Goal: Task Accomplishment & Management: Manage account settings

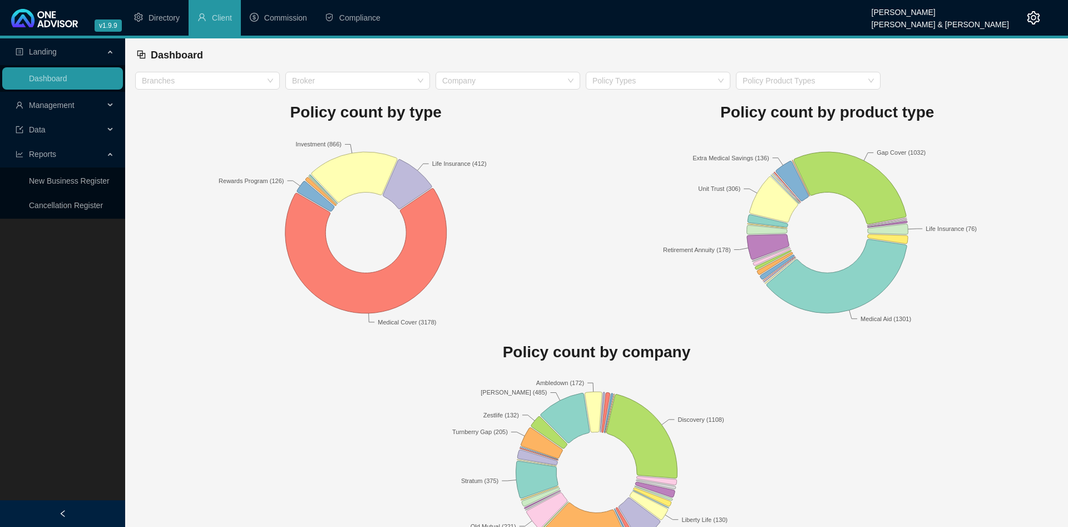
click at [72, 97] on span "Management" at bounding box center [60, 105] width 88 height 22
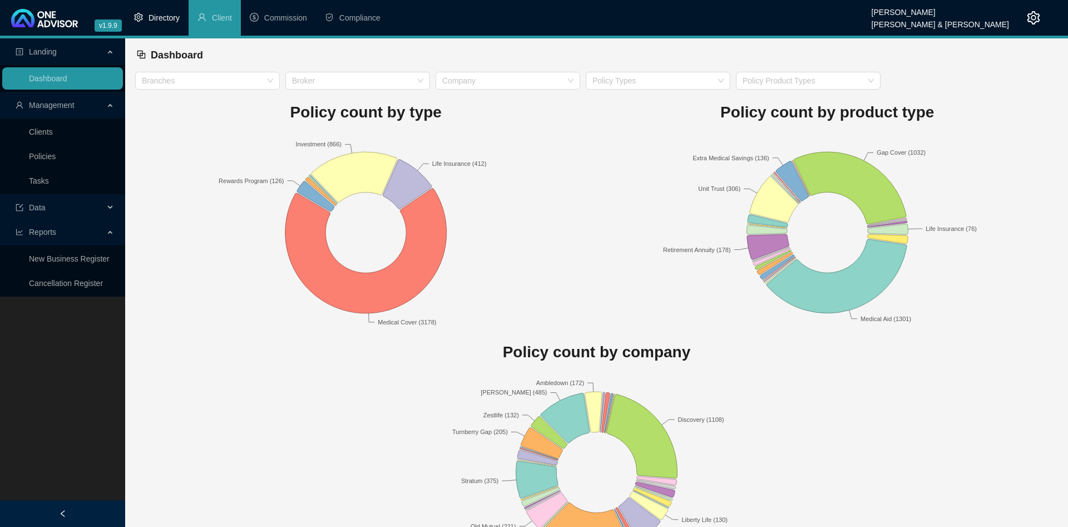
click at [154, 26] on li "Directory" at bounding box center [156, 18] width 63 height 36
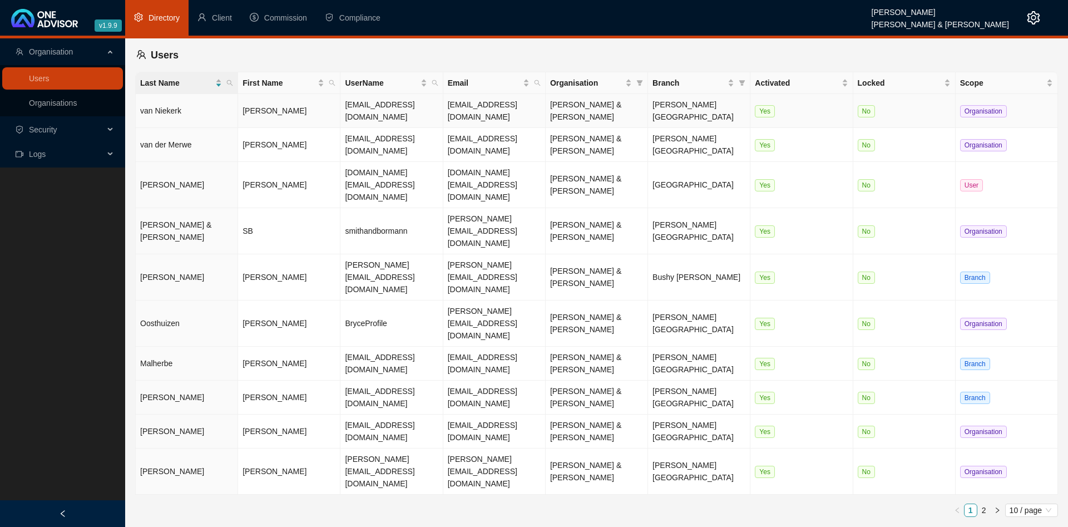
click at [205, 106] on td "van Niekerk" at bounding box center [187, 111] width 102 height 34
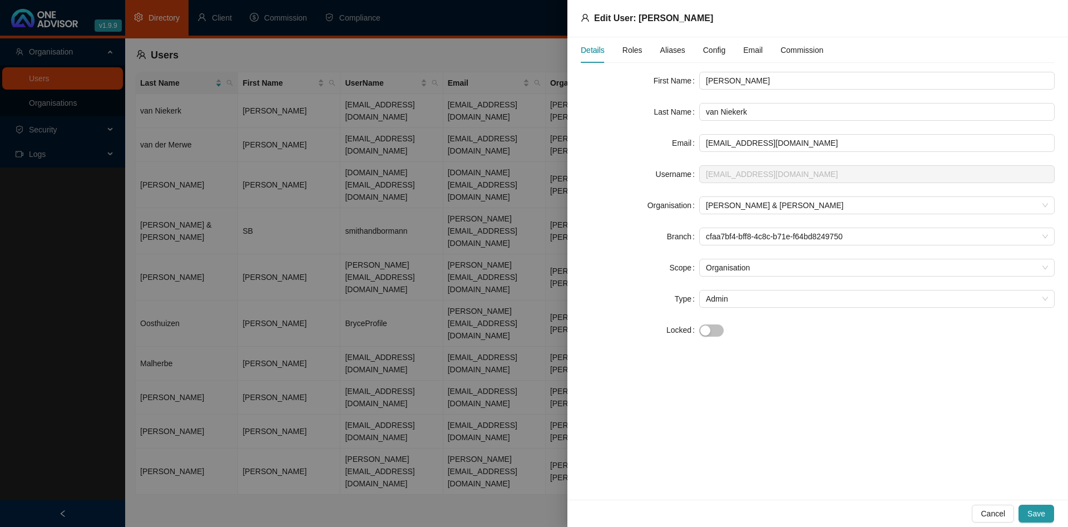
click at [715, 47] on span "Config" at bounding box center [714, 50] width 22 height 8
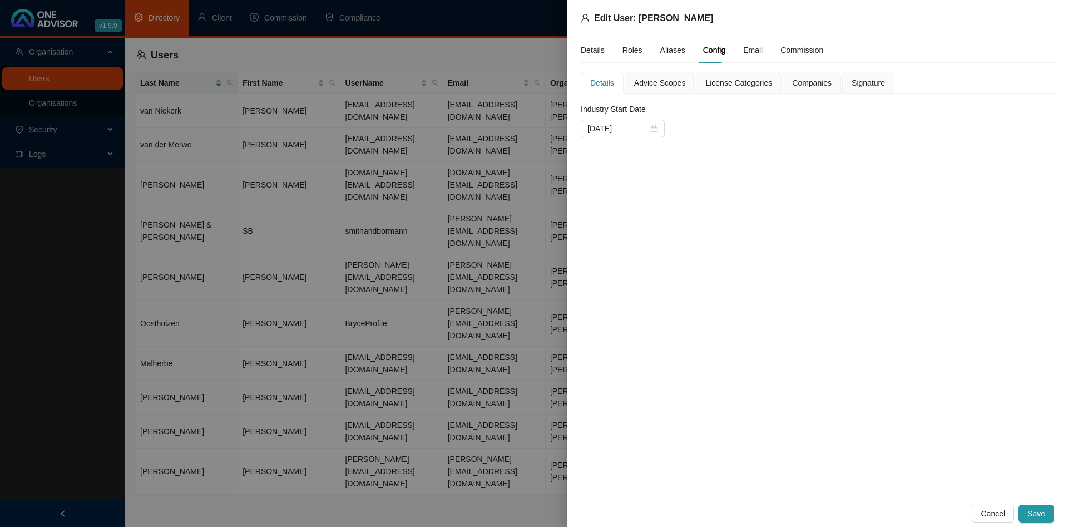
click at [342, 119] on div at bounding box center [534, 263] width 1068 height 527
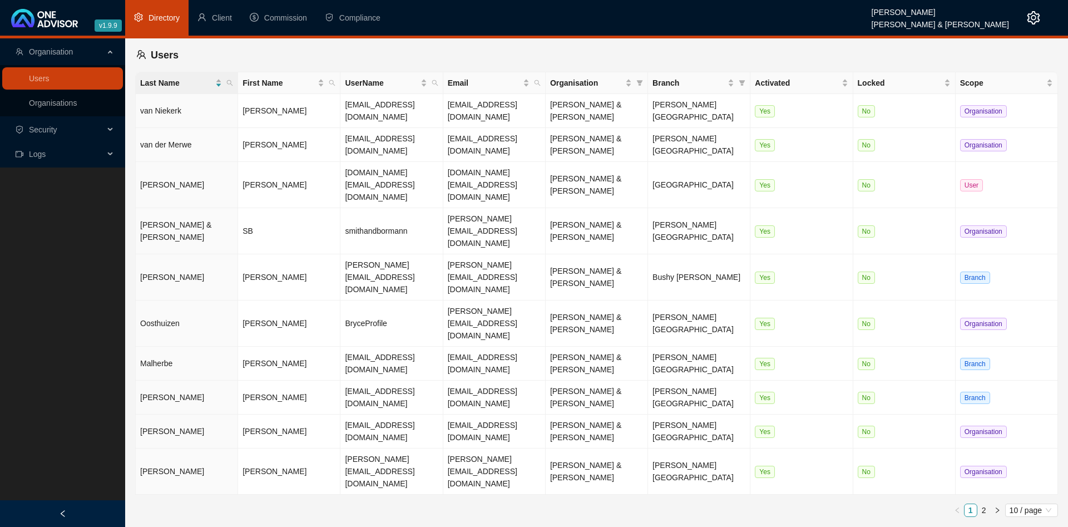
click at [88, 122] on span "Security" at bounding box center [60, 130] width 88 height 22
click at [49, 158] on link "Roles" at bounding box center [39, 156] width 20 height 9
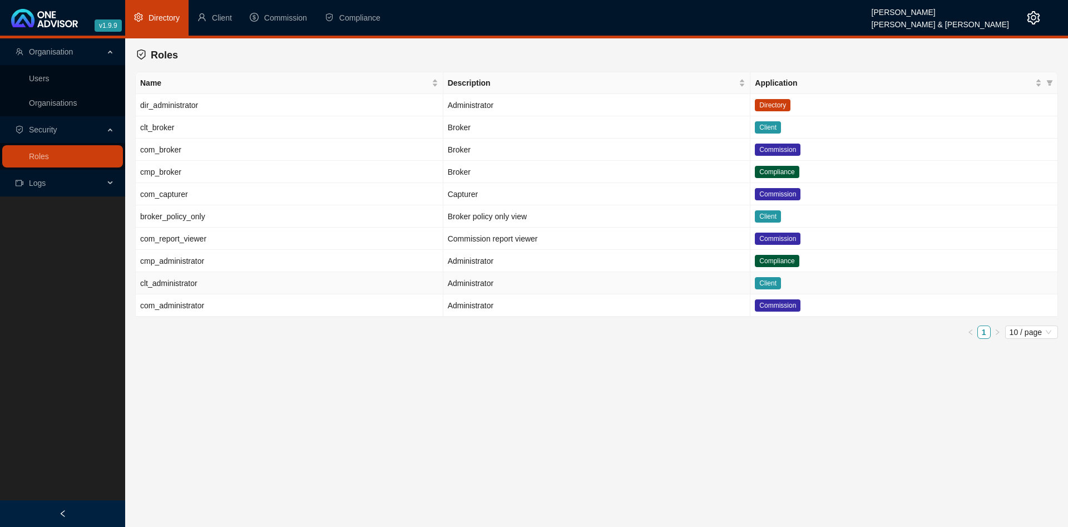
click at [229, 287] on td "clt_administrator" at bounding box center [290, 283] width 308 height 22
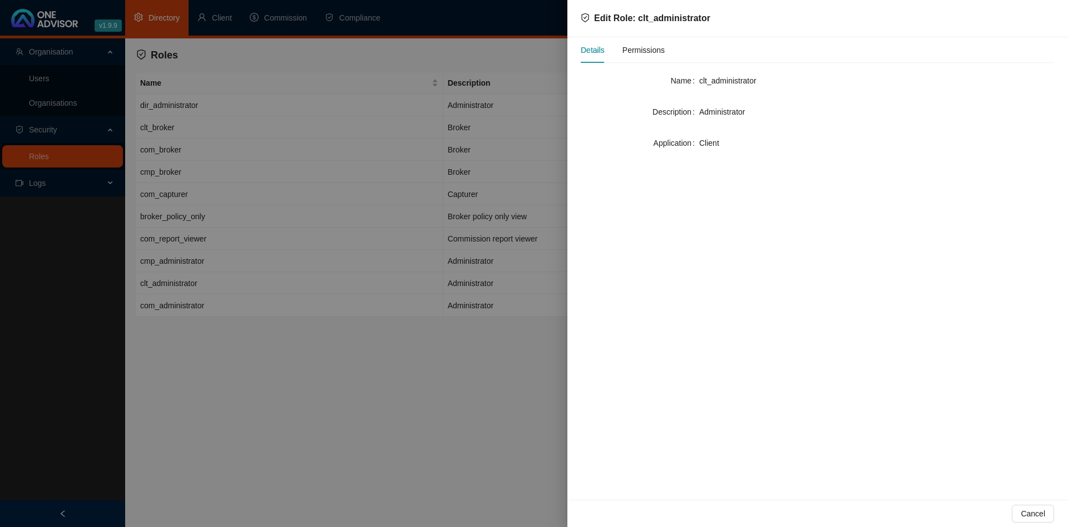
click at [656, 54] on span "Permissions" at bounding box center [644, 50] width 42 height 8
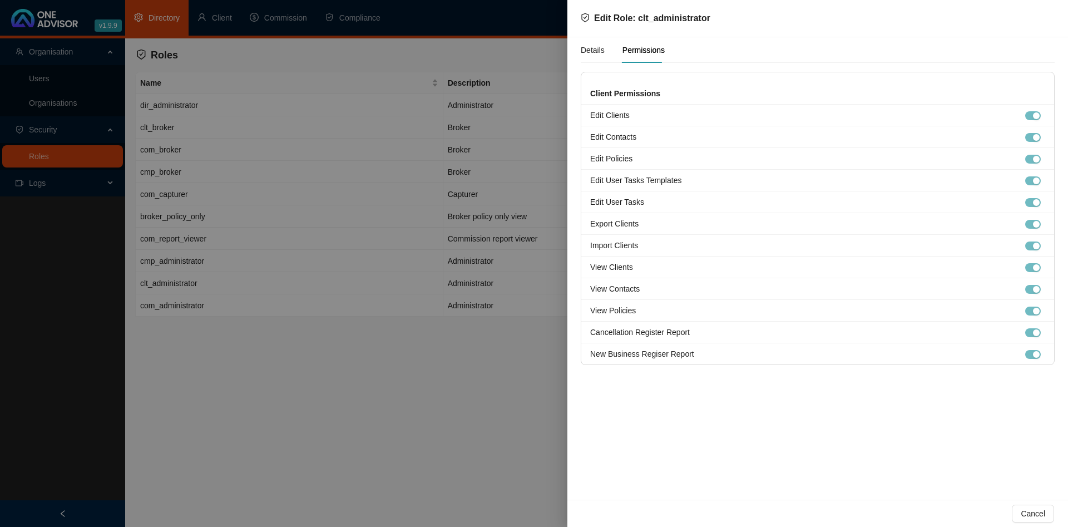
click at [356, 256] on div at bounding box center [534, 263] width 1068 height 527
